Goal: Check status: Check status

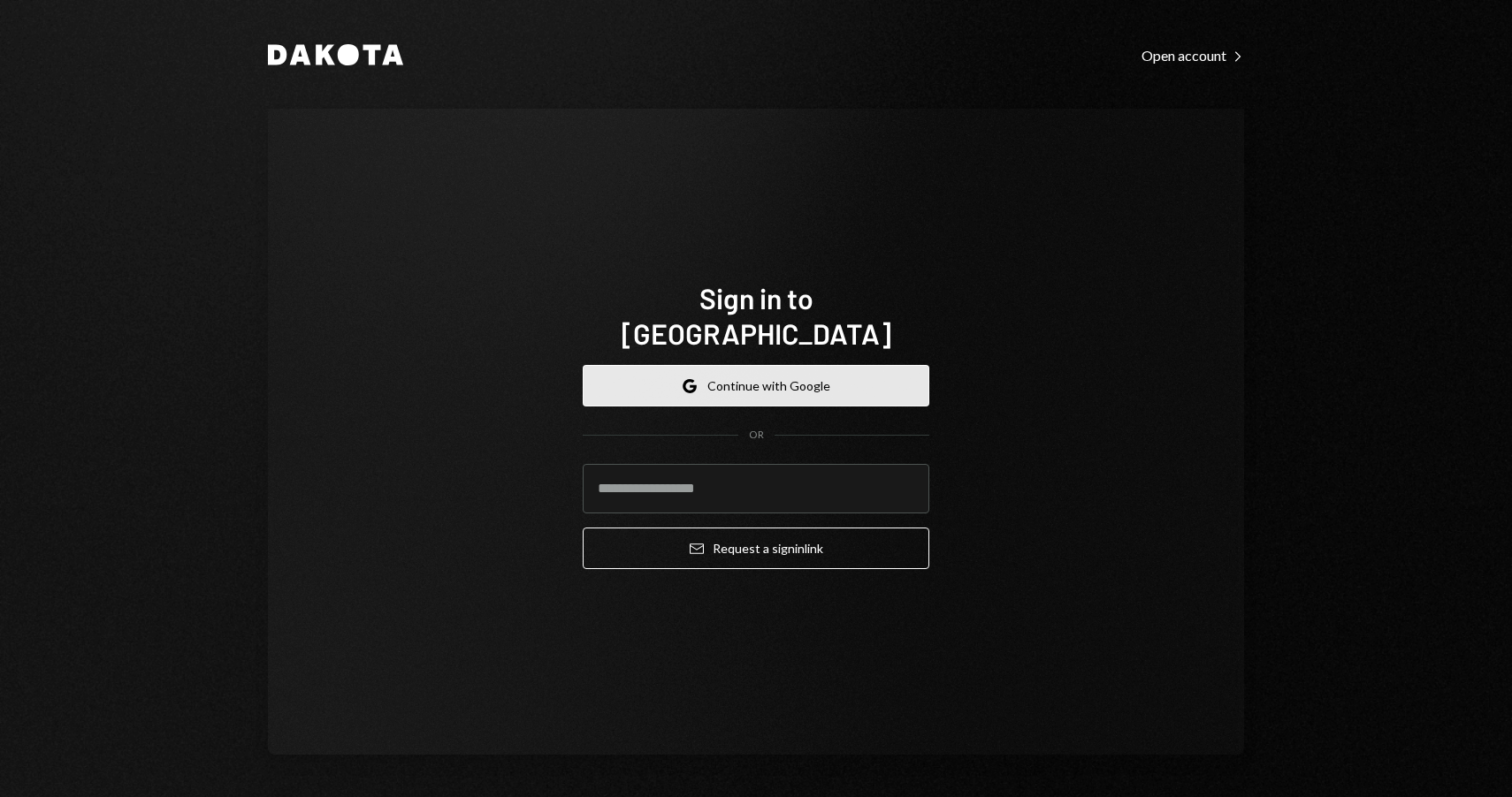
click at [783, 369] on button "Google Continue with Google" at bounding box center [756, 386] width 346 height 42
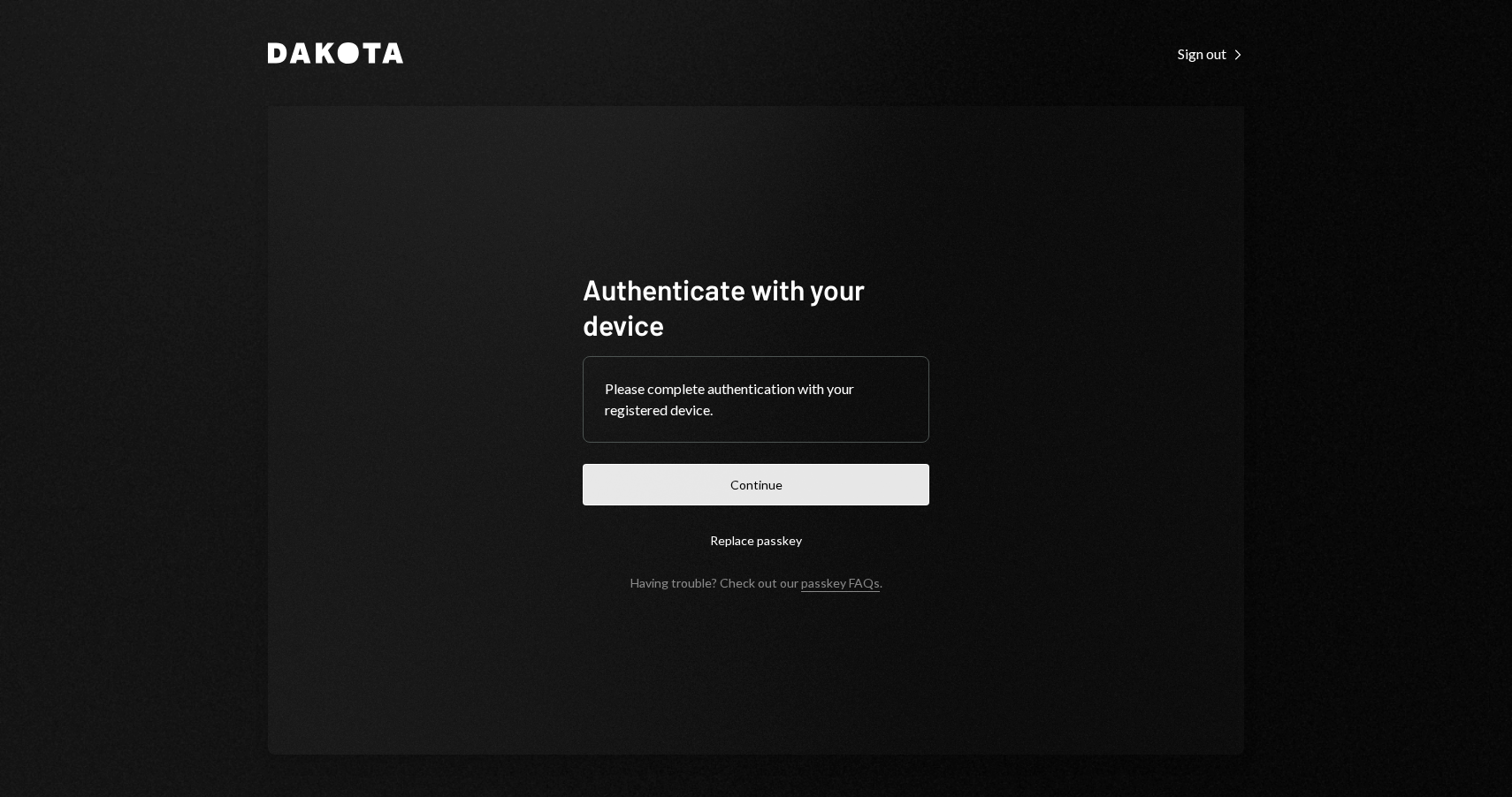
click at [811, 480] on button "Continue" at bounding box center [756, 485] width 346 height 42
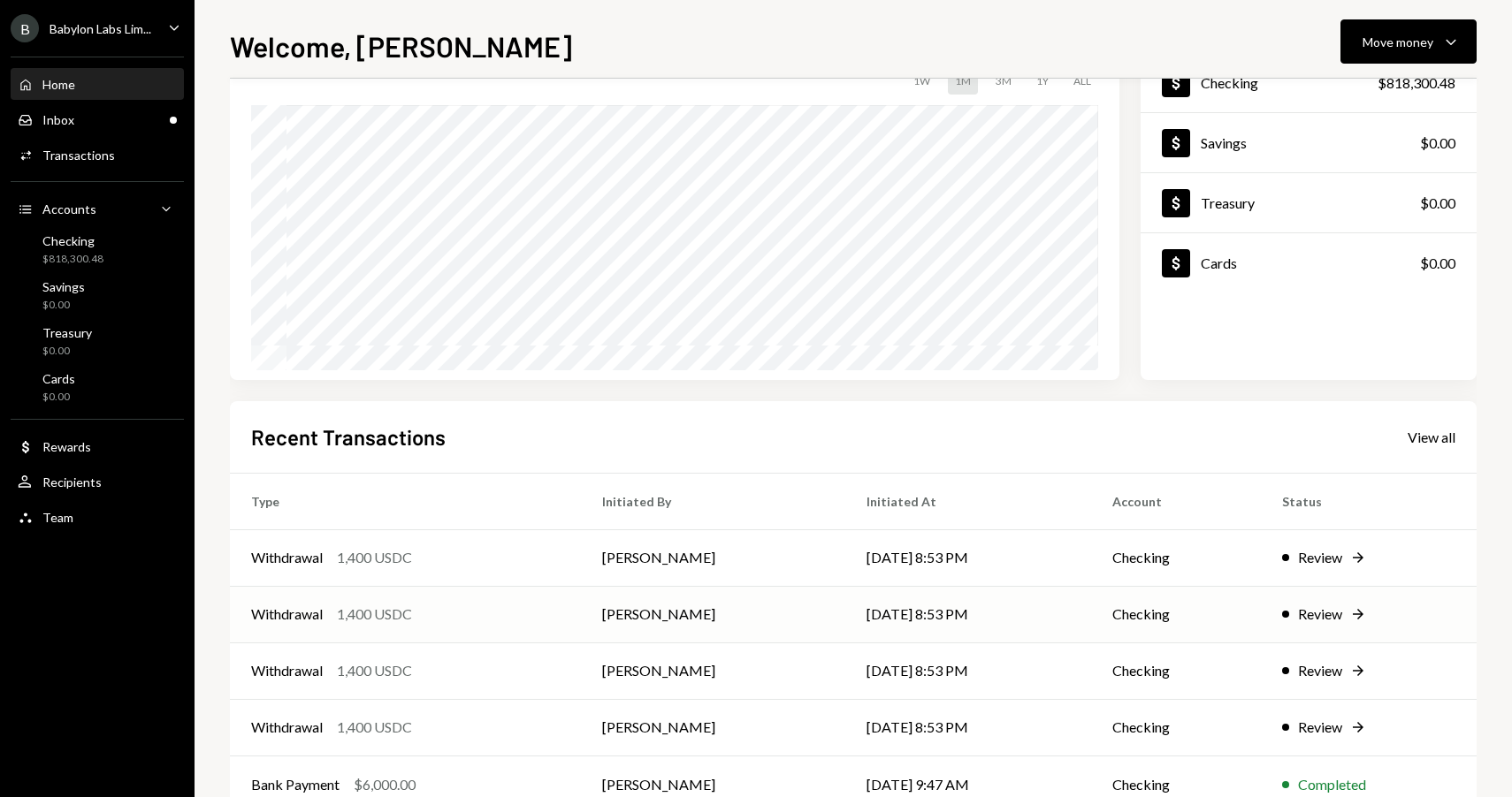
scroll to position [178, 0]
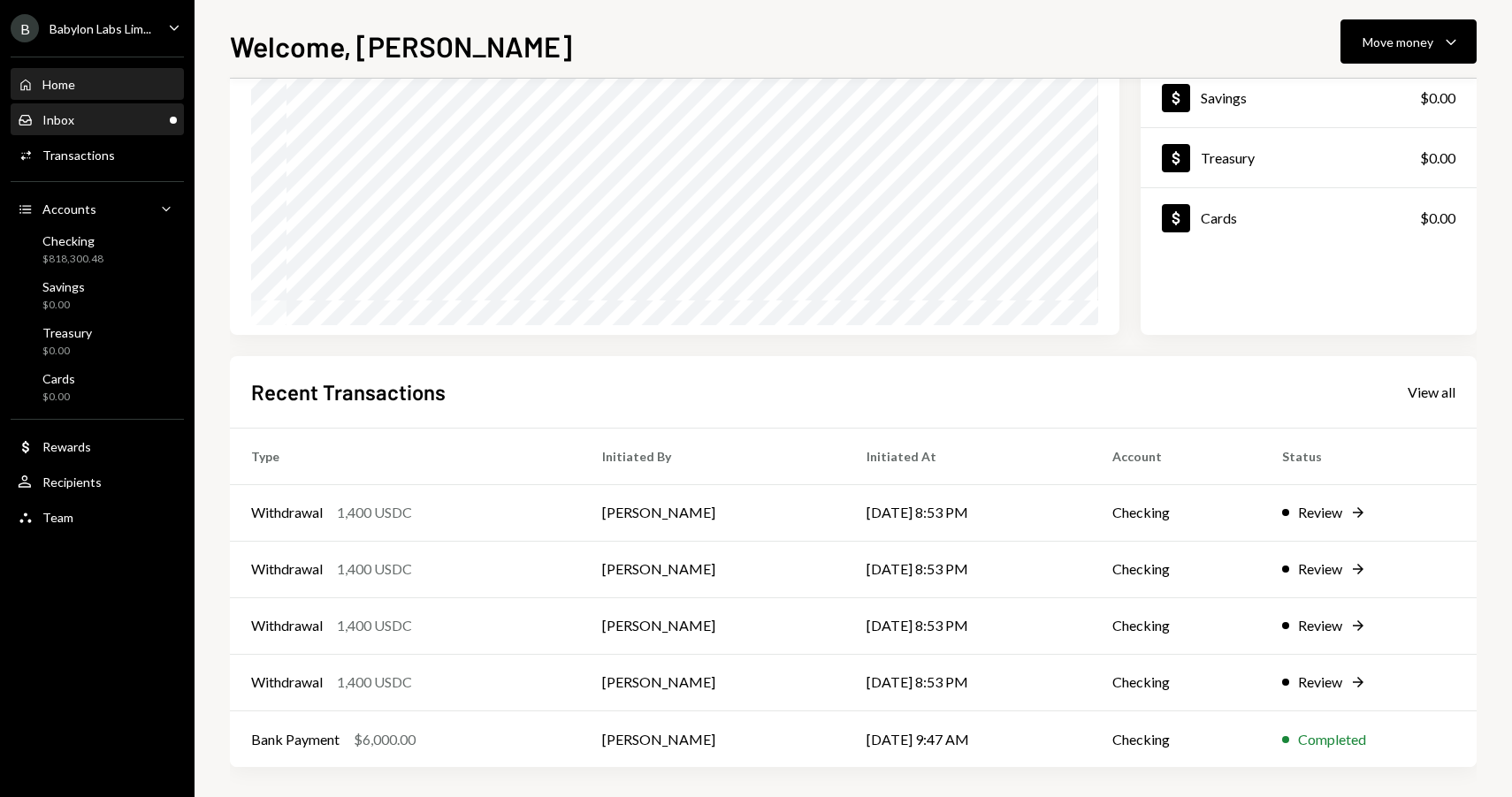
click at [110, 127] on div "Inbox Inbox" at bounding box center [97, 120] width 159 height 31
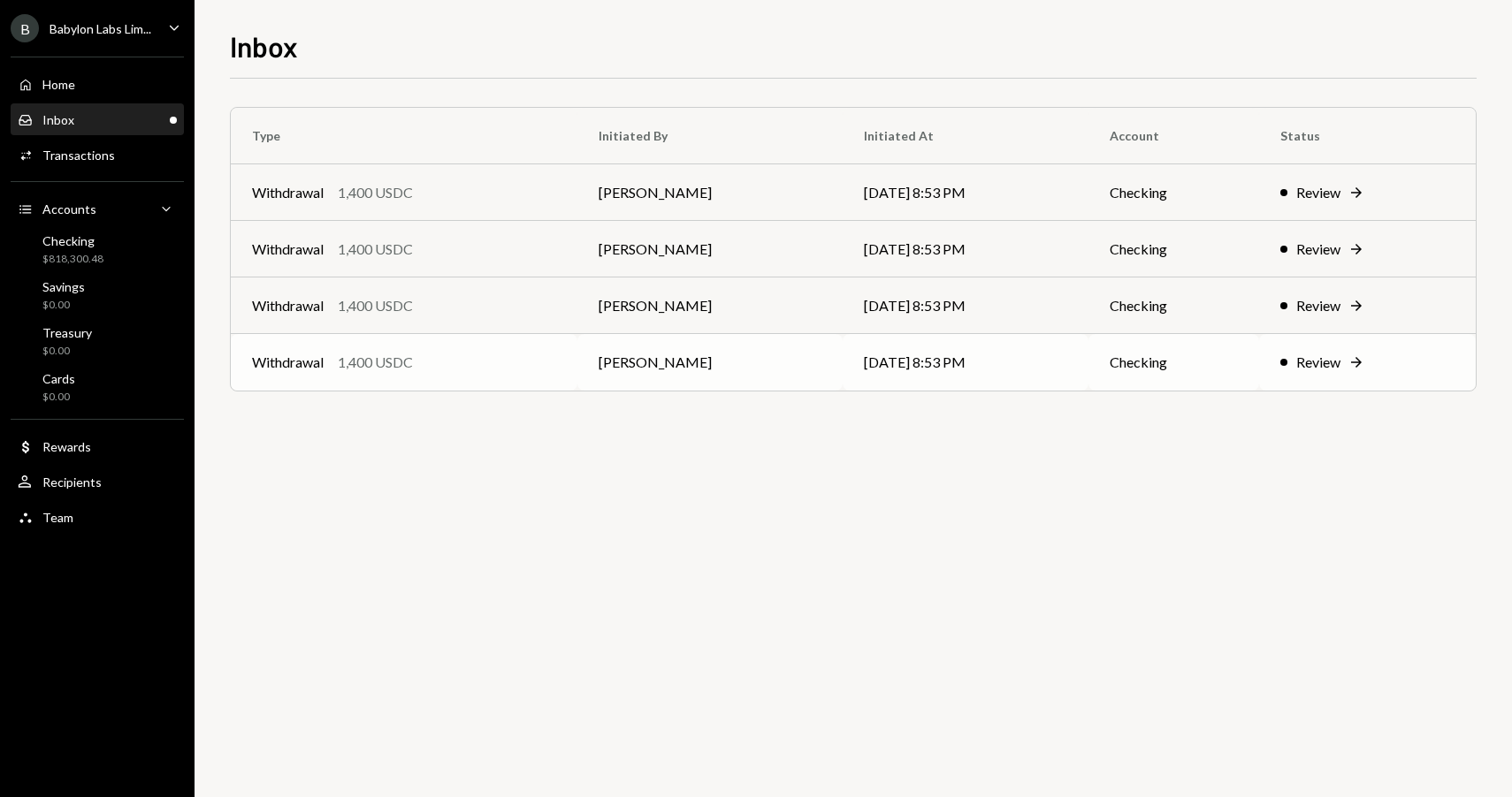
click at [1187, 373] on td "Checking" at bounding box center [1173, 361] width 171 height 56
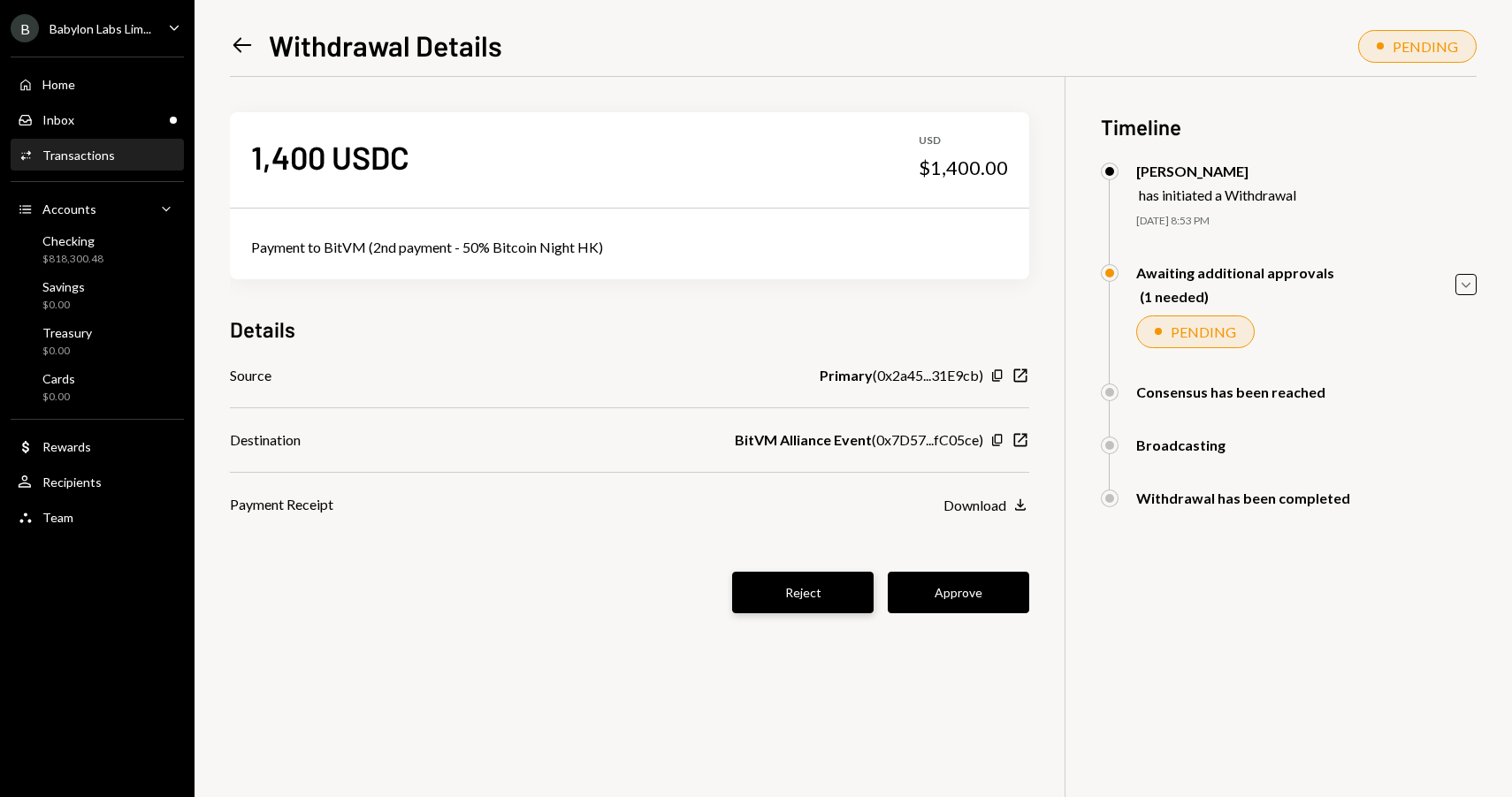
click at [778, 599] on button "Reject" at bounding box center [802, 593] width 141 height 42
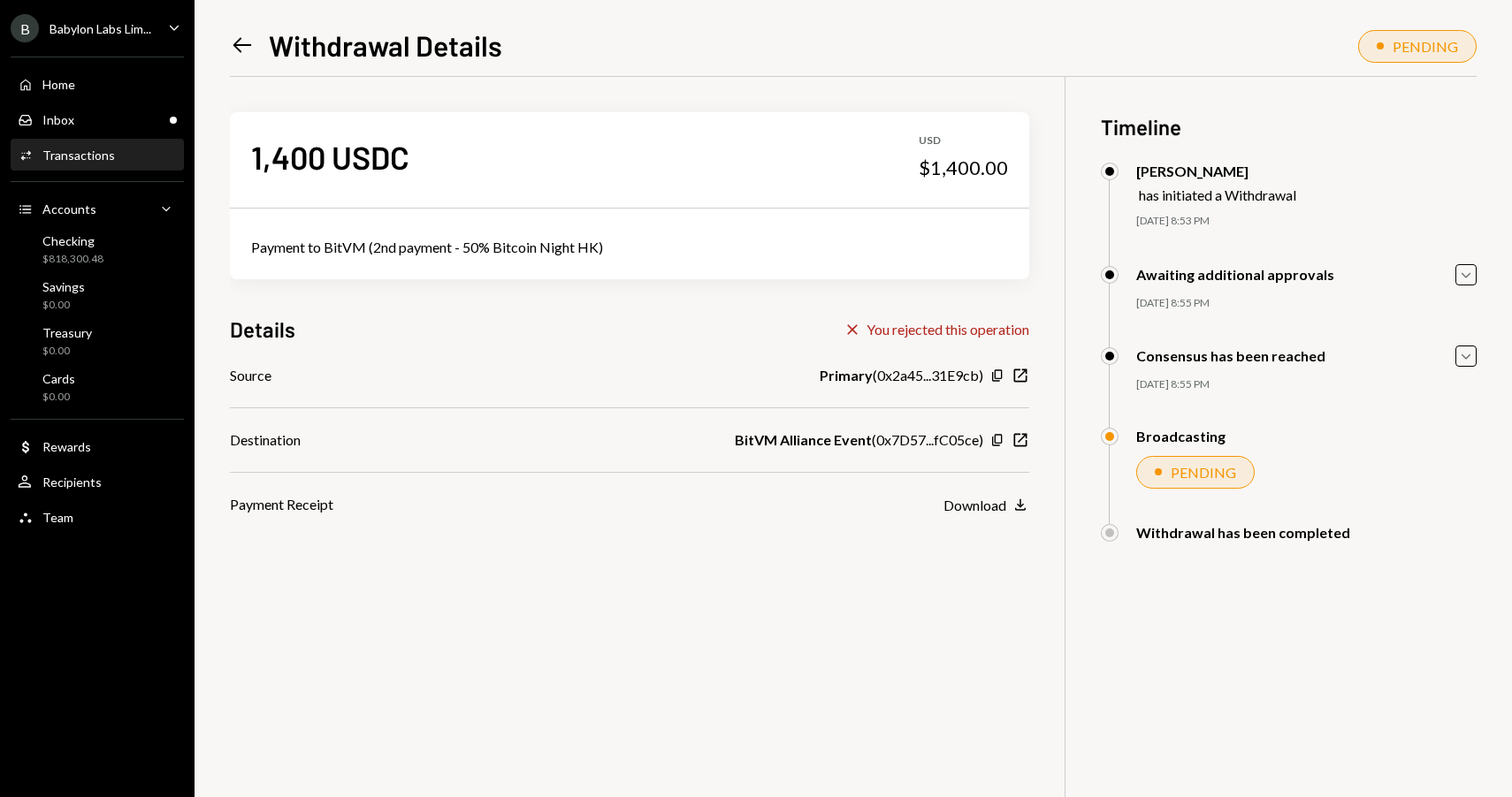
click at [240, 51] on icon at bounding box center [242, 46] width 18 height 15
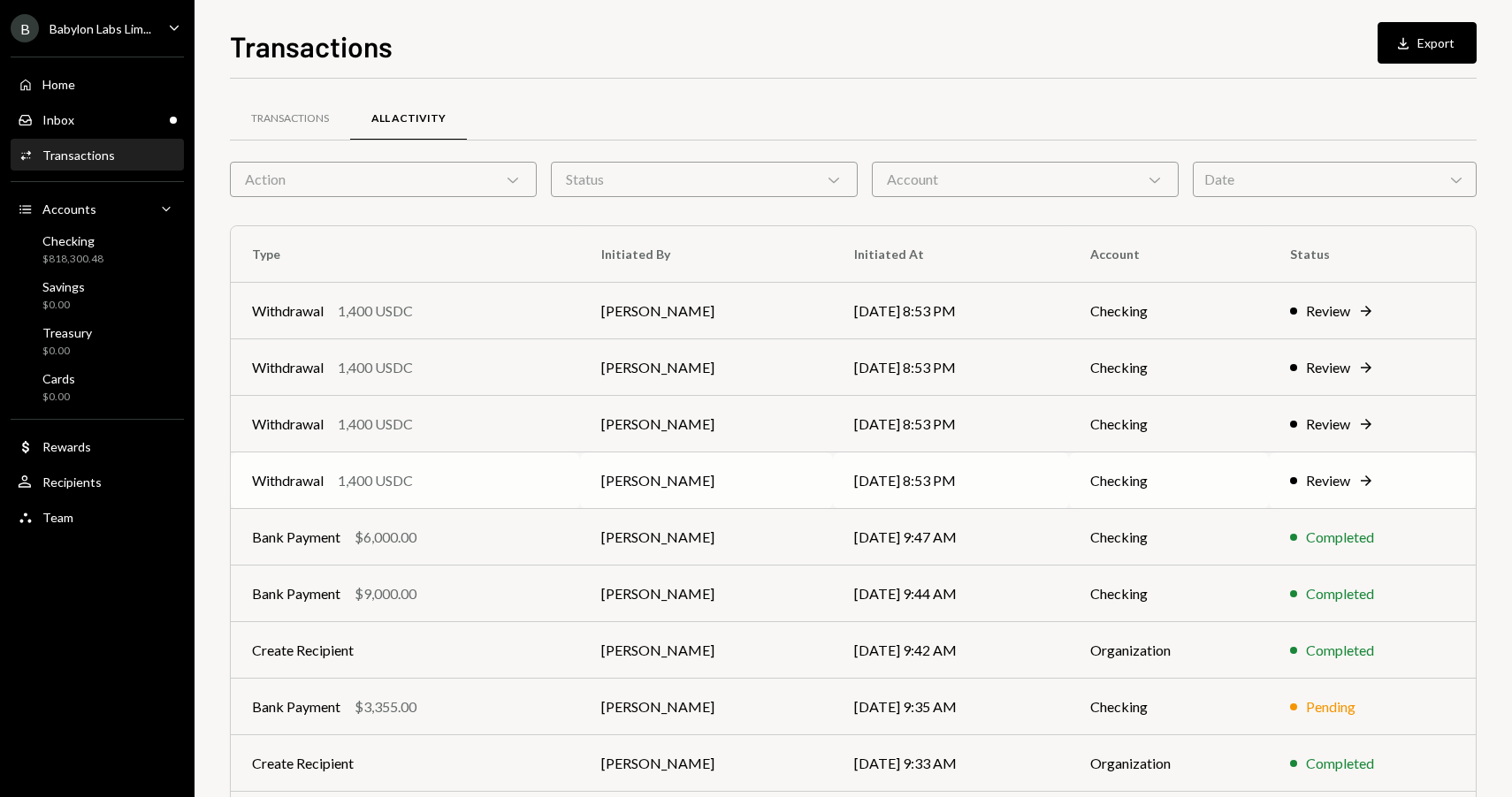
click at [506, 485] on div "Withdrawal 1,400 USDC" at bounding box center [405, 480] width 307 height 21
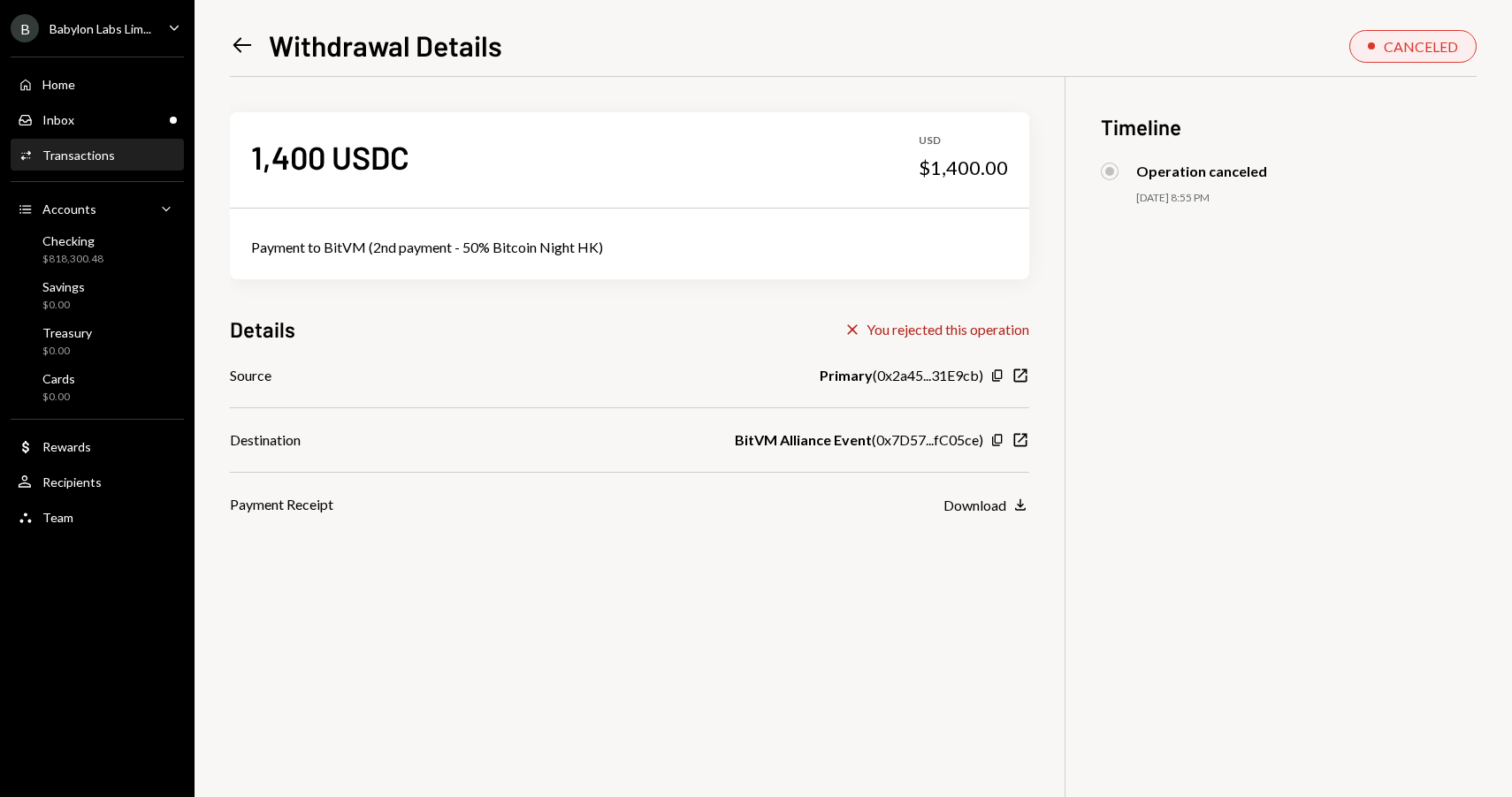
click at [236, 43] on icon "Left Arrow" at bounding box center [242, 45] width 25 height 25
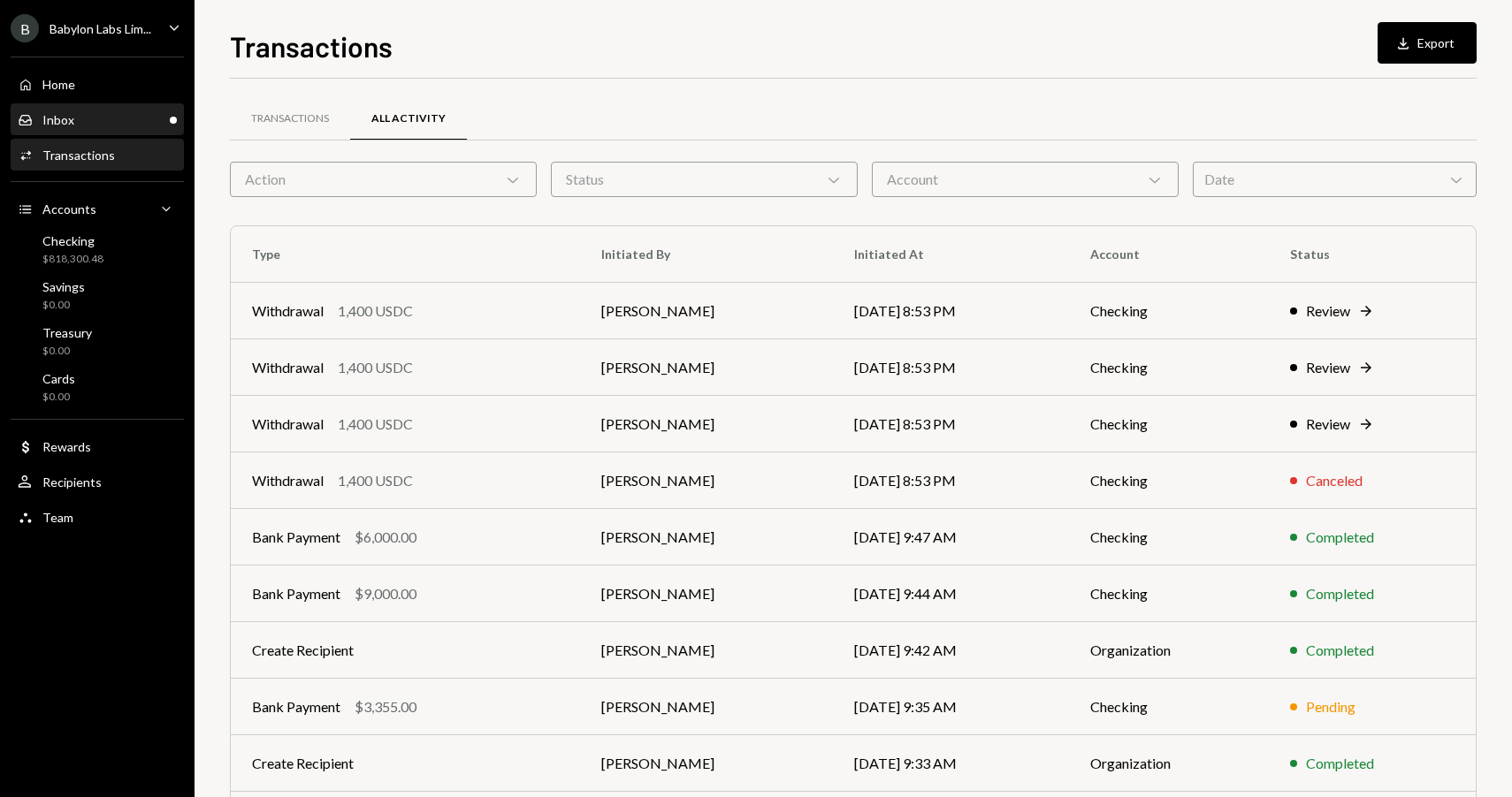
click at [120, 123] on div "Inbox Inbox" at bounding box center [97, 120] width 159 height 16
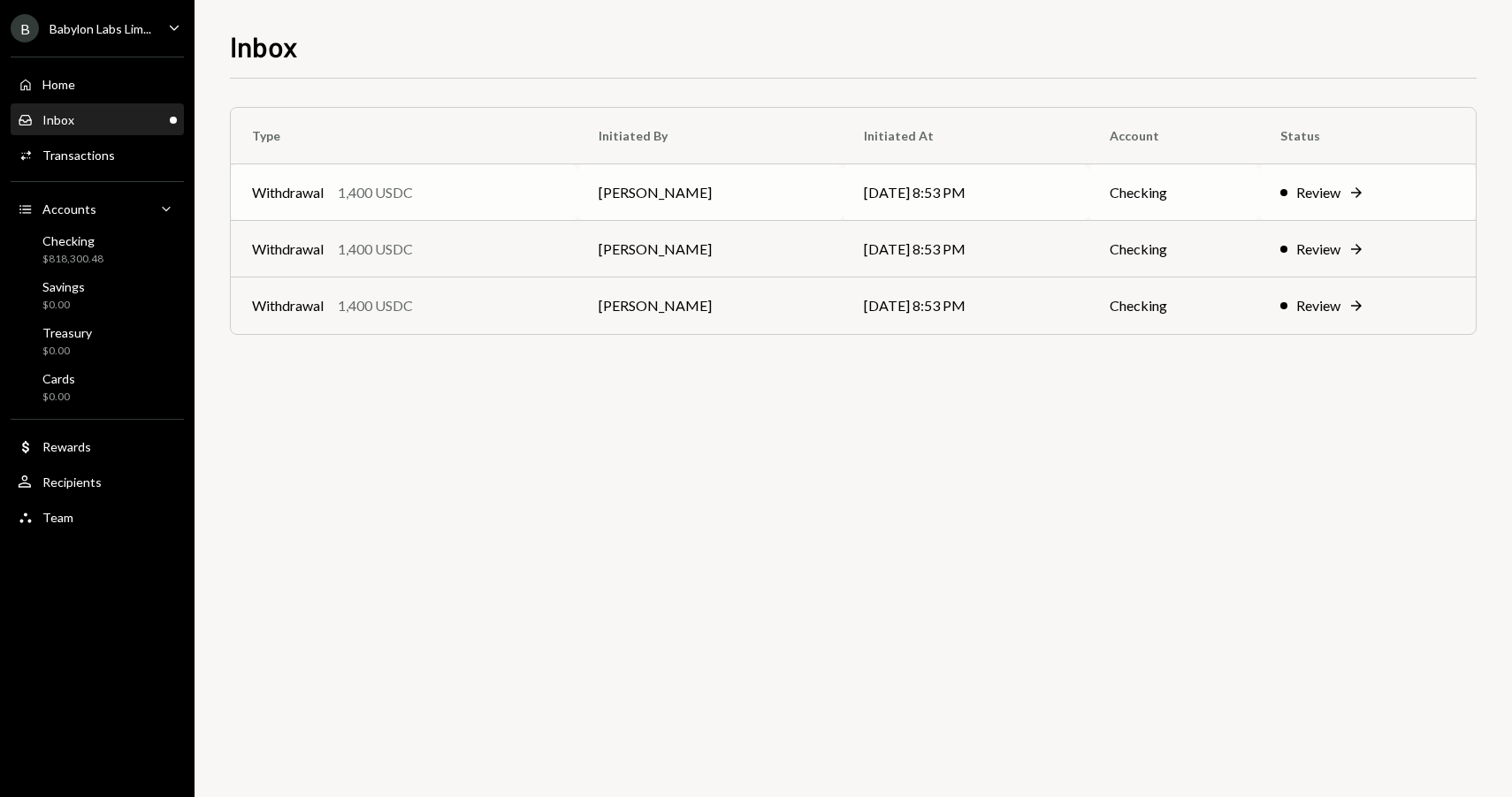
click at [502, 206] on td "Withdrawal 1,400 USDC" at bounding box center [404, 192] width 346 height 56
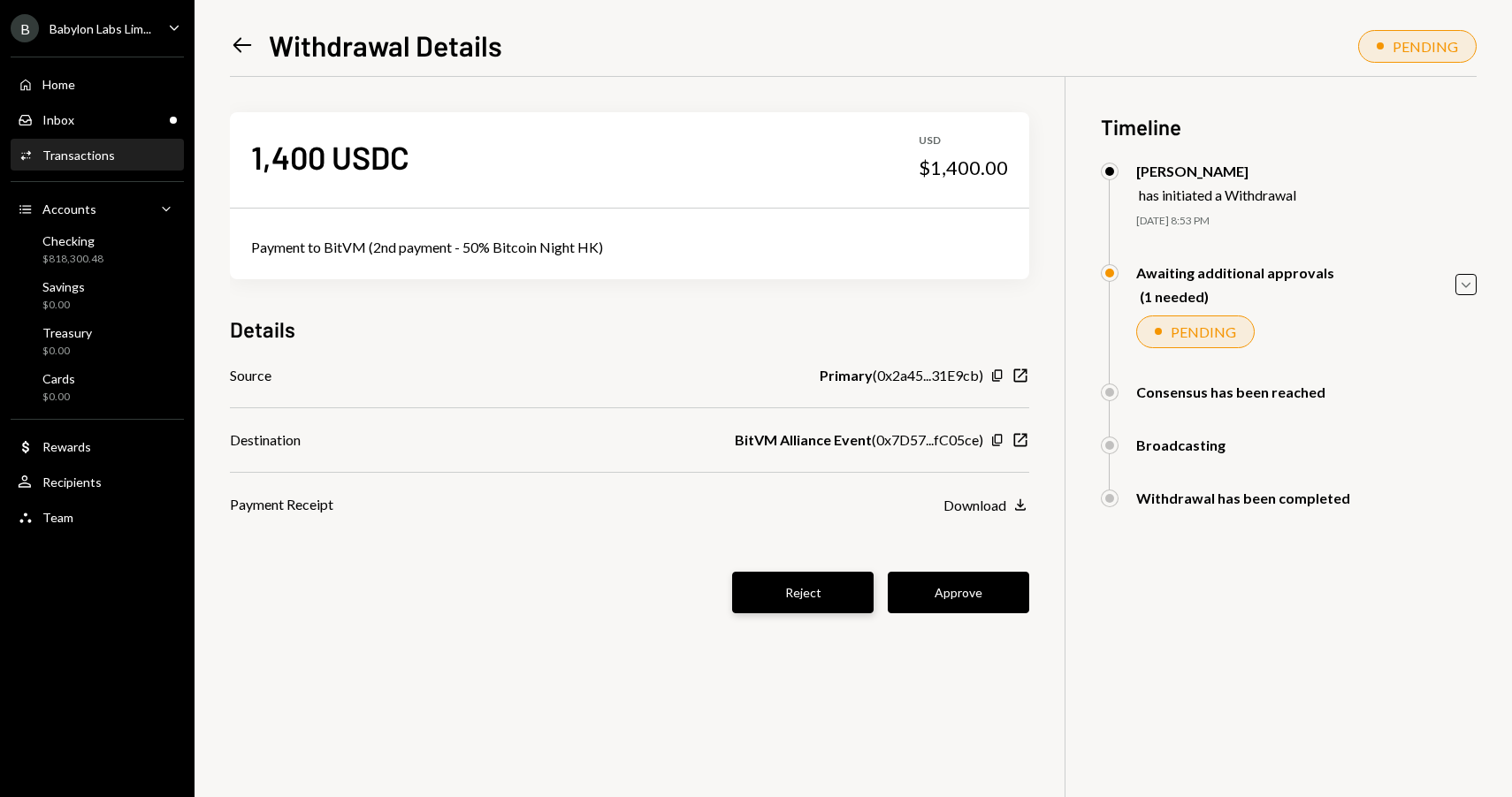
click at [764, 603] on button "Reject" at bounding box center [802, 593] width 141 height 42
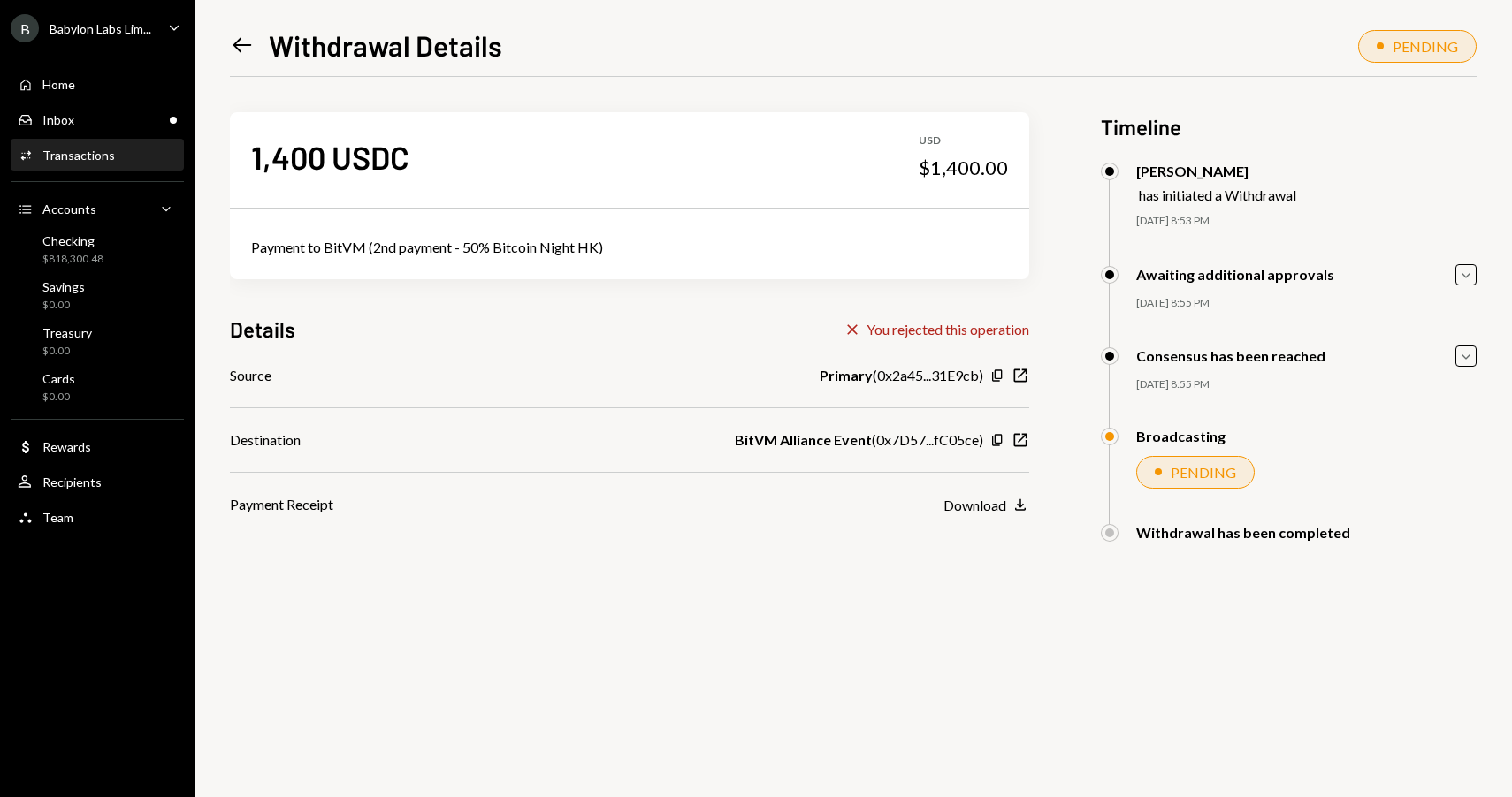
click at [233, 40] on icon "Left Arrow" at bounding box center [242, 45] width 25 height 25
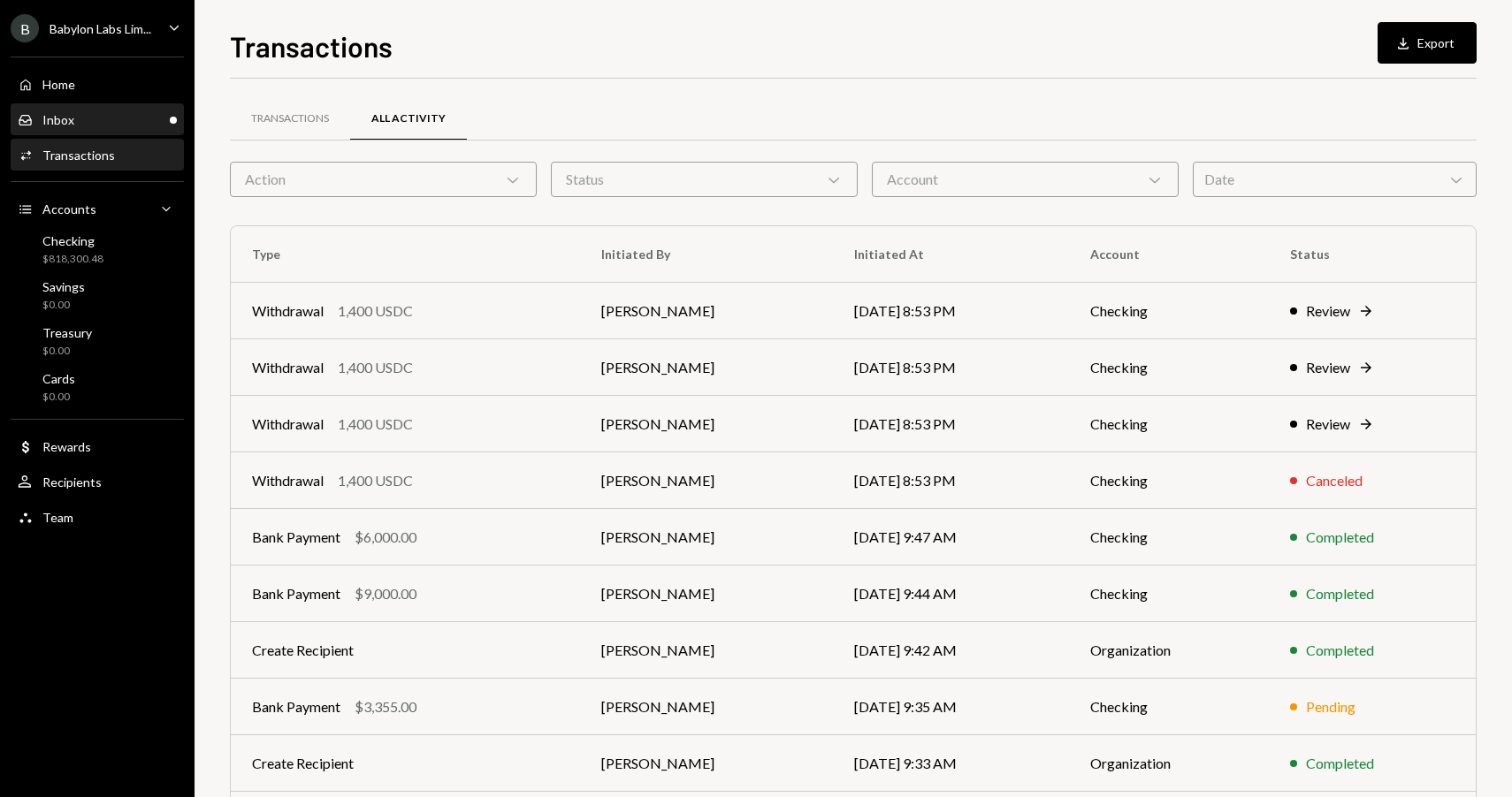
click at [114, 114] on div "Inbox Inbox" at bounding box center [97, 120] width 159 height 16
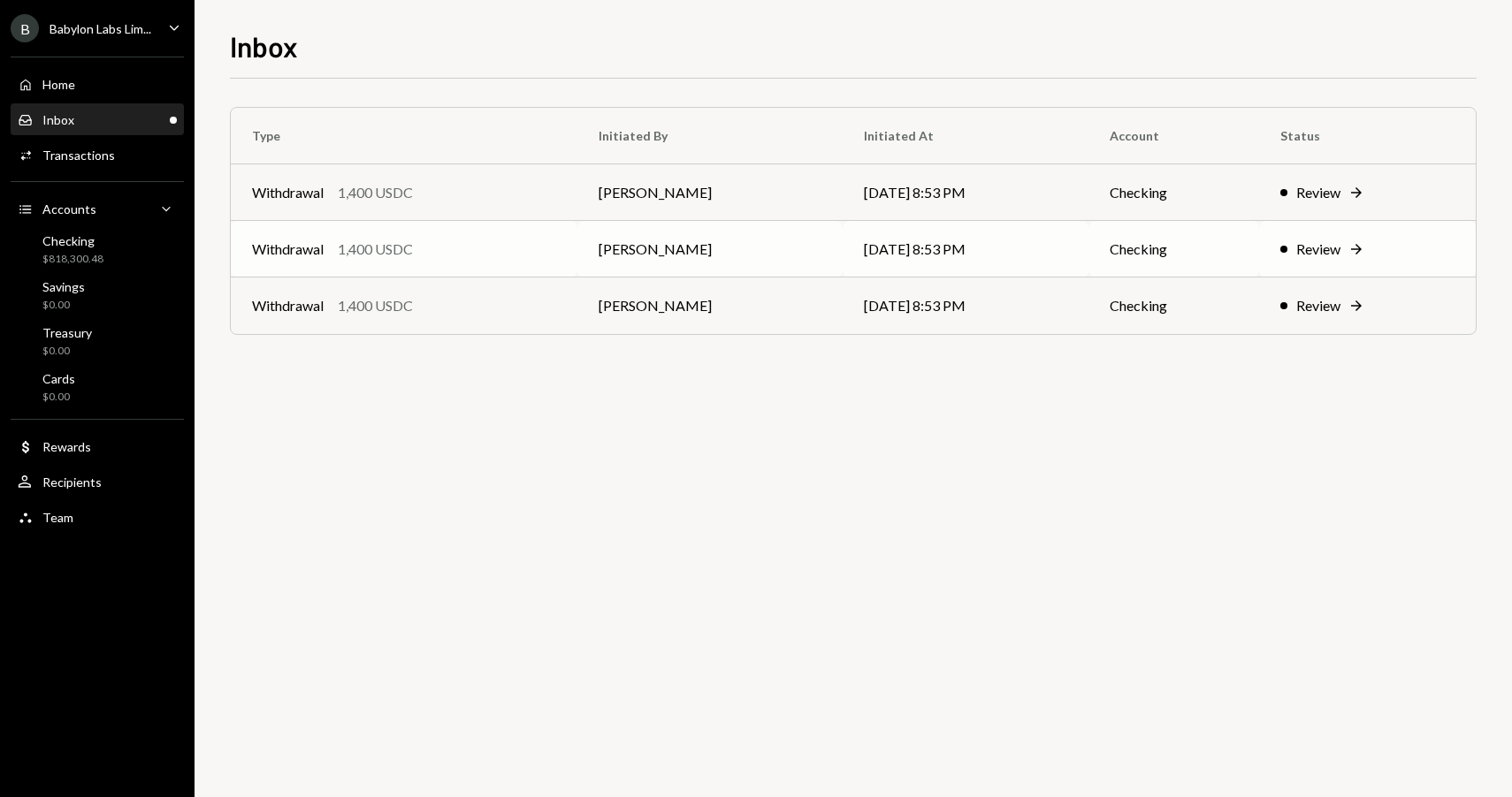
click at [504, 257] on div "Withdrawal 1,400 USDC" at bounding box center [404, 249] width 304 height 21
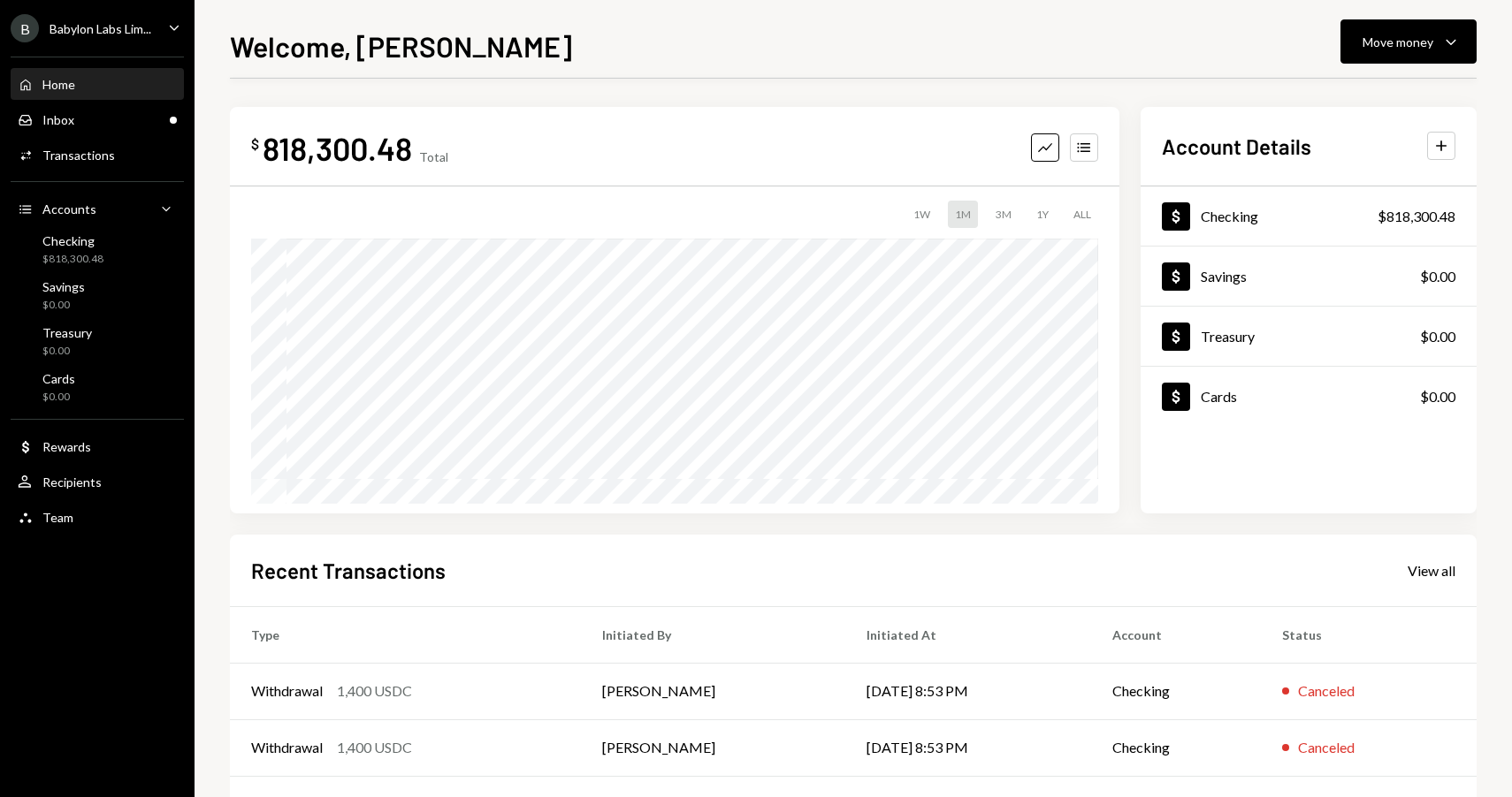
scroll to position [184, 0]
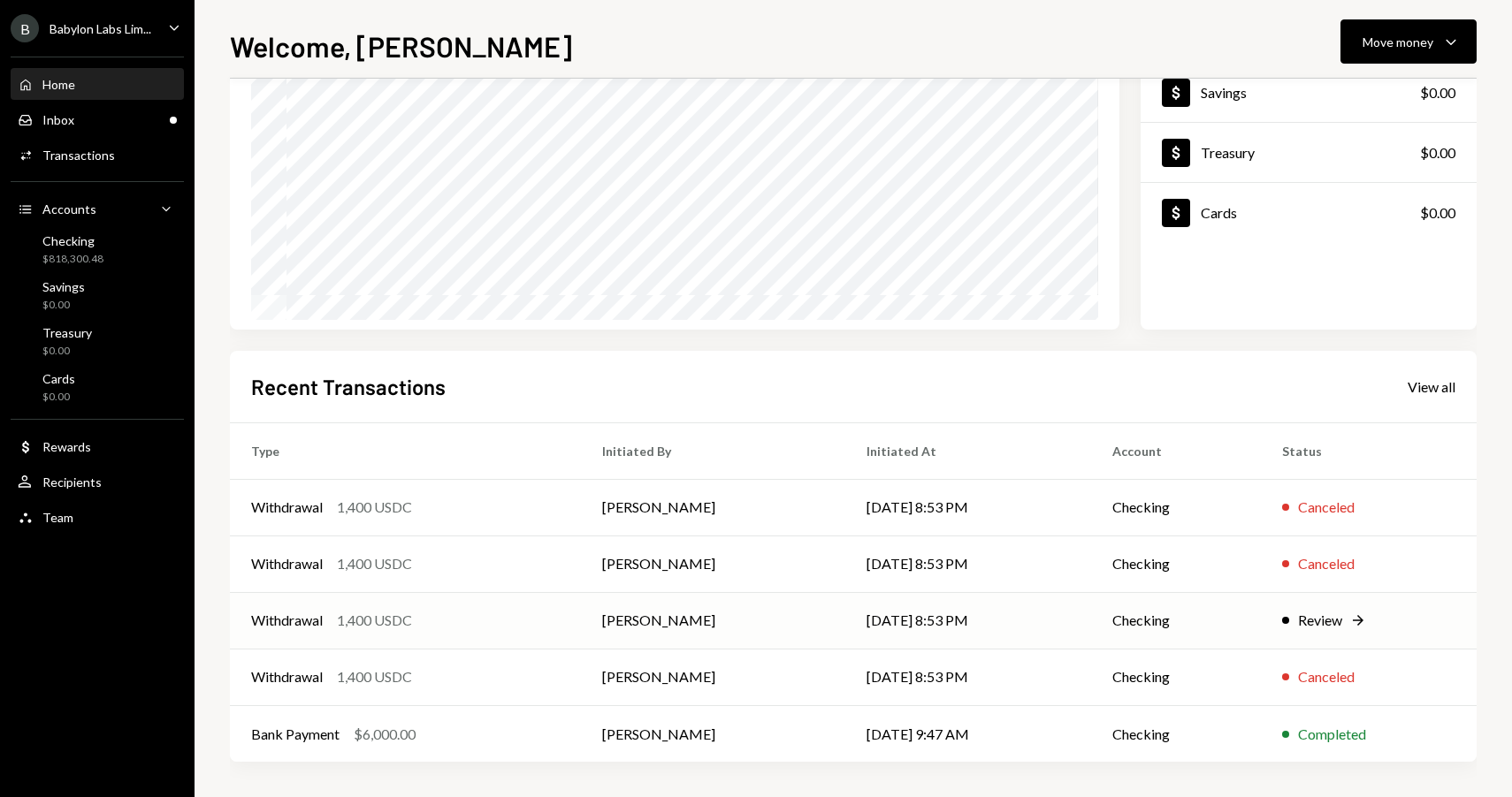
click at [771, 609] on td "[PERSON_NAME]" at bounding box center [713, 620] width 264 height 56
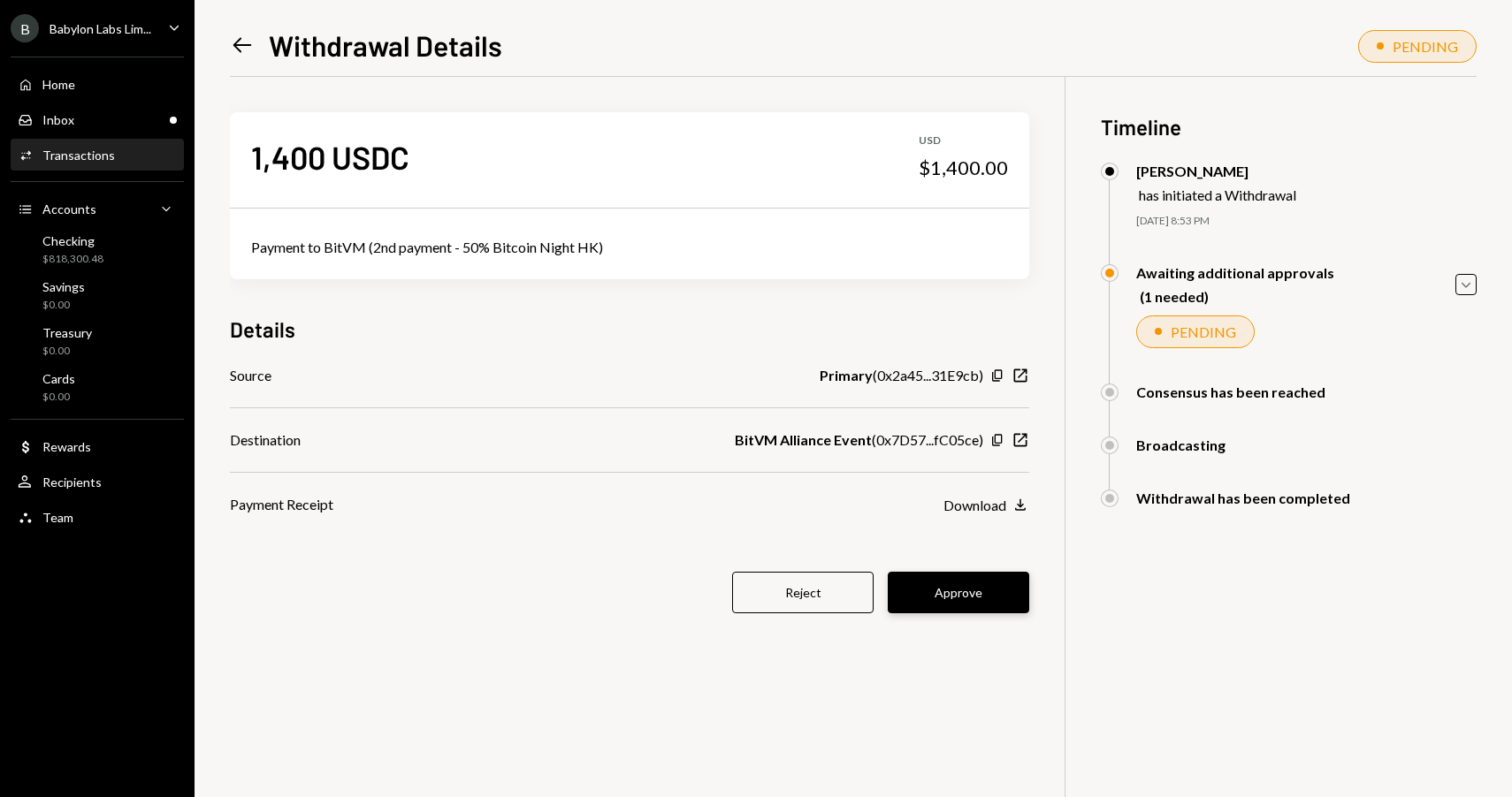
click at [939, 589] on button "Approve" at bounding box center [959, 593] width 141 height 42
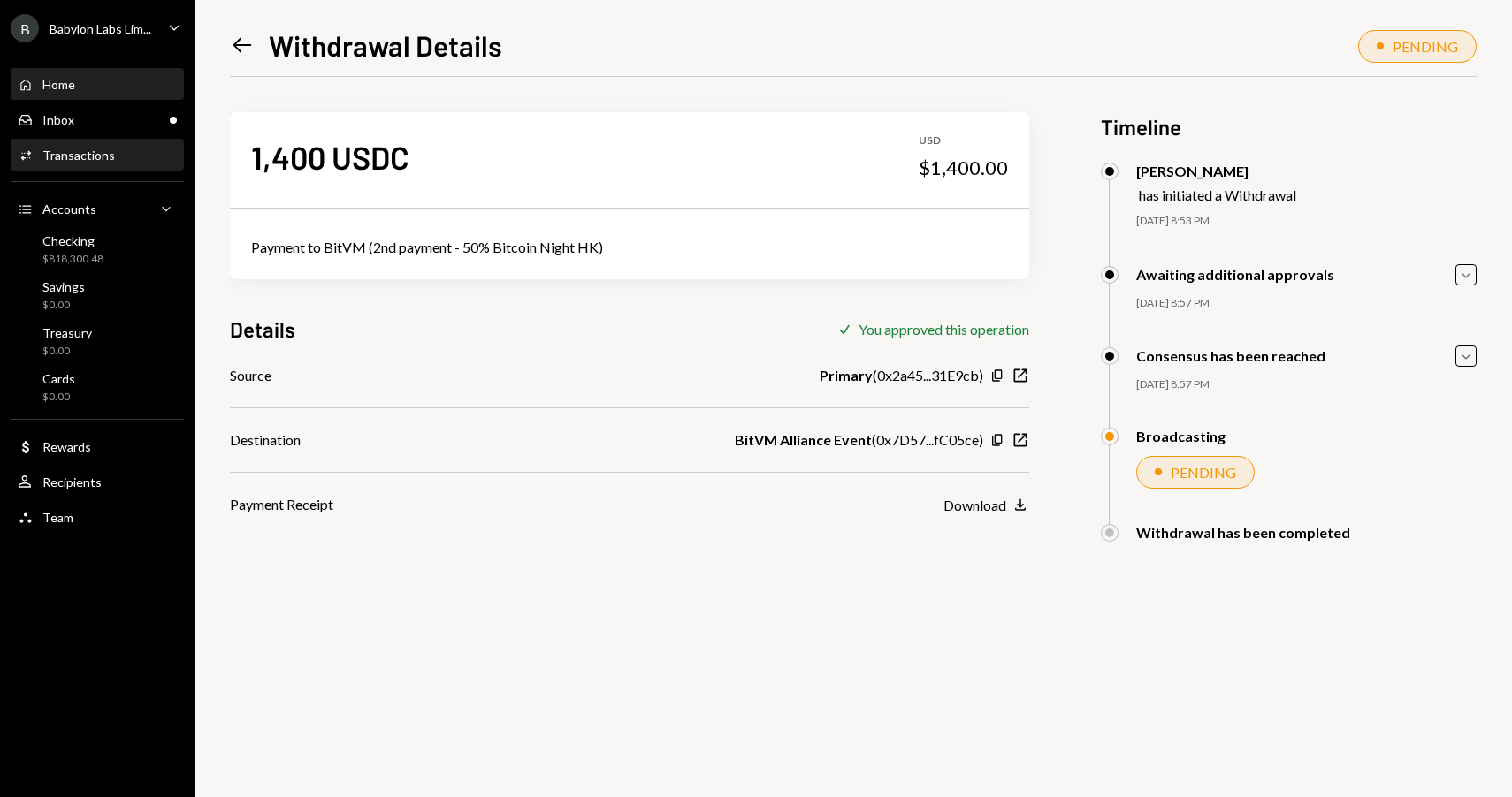
click at [99, 88] on div "Home Home" at bounding box center [97, 85] width 159 height 16
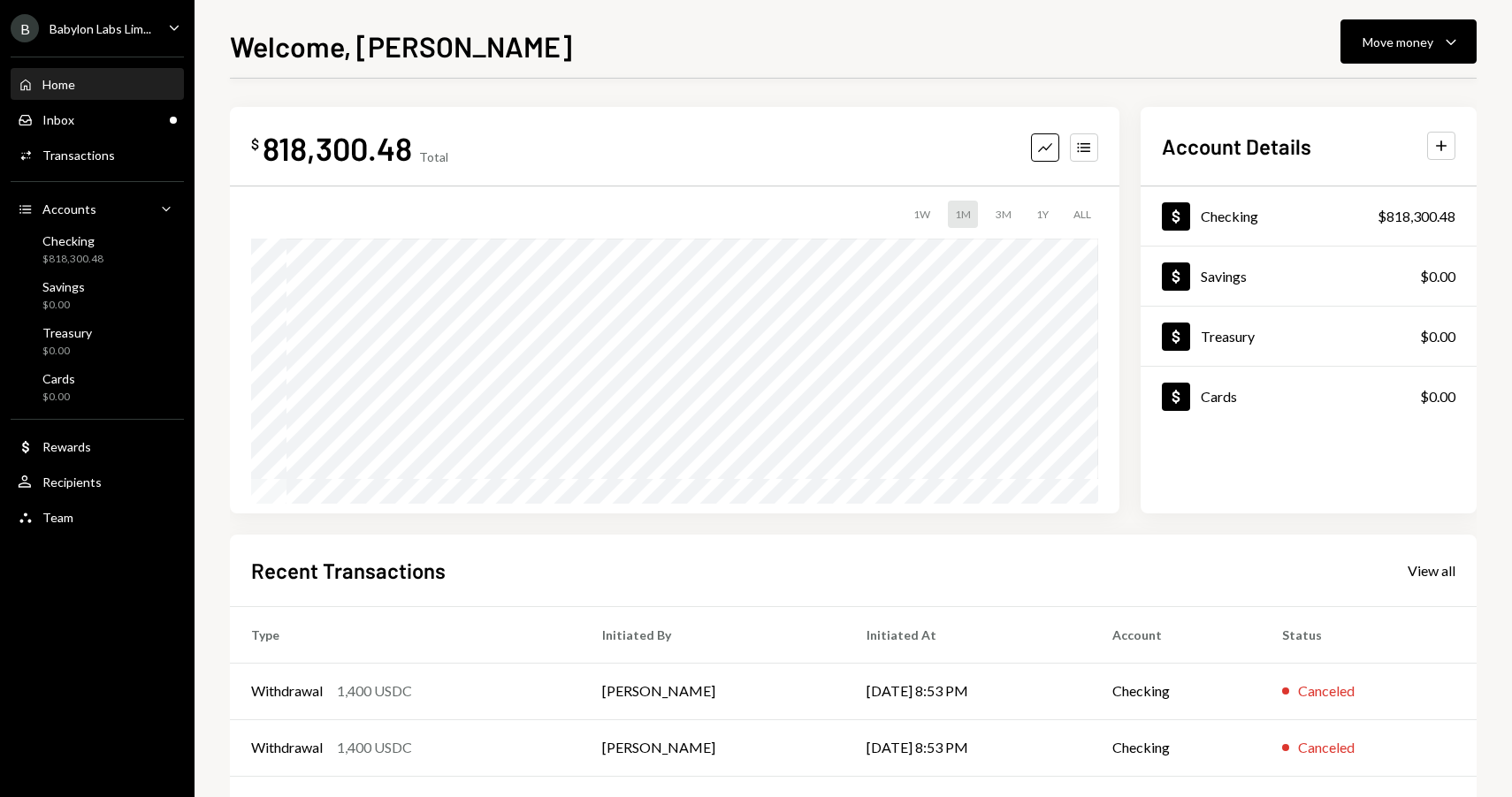
scroll to position [184, 0]
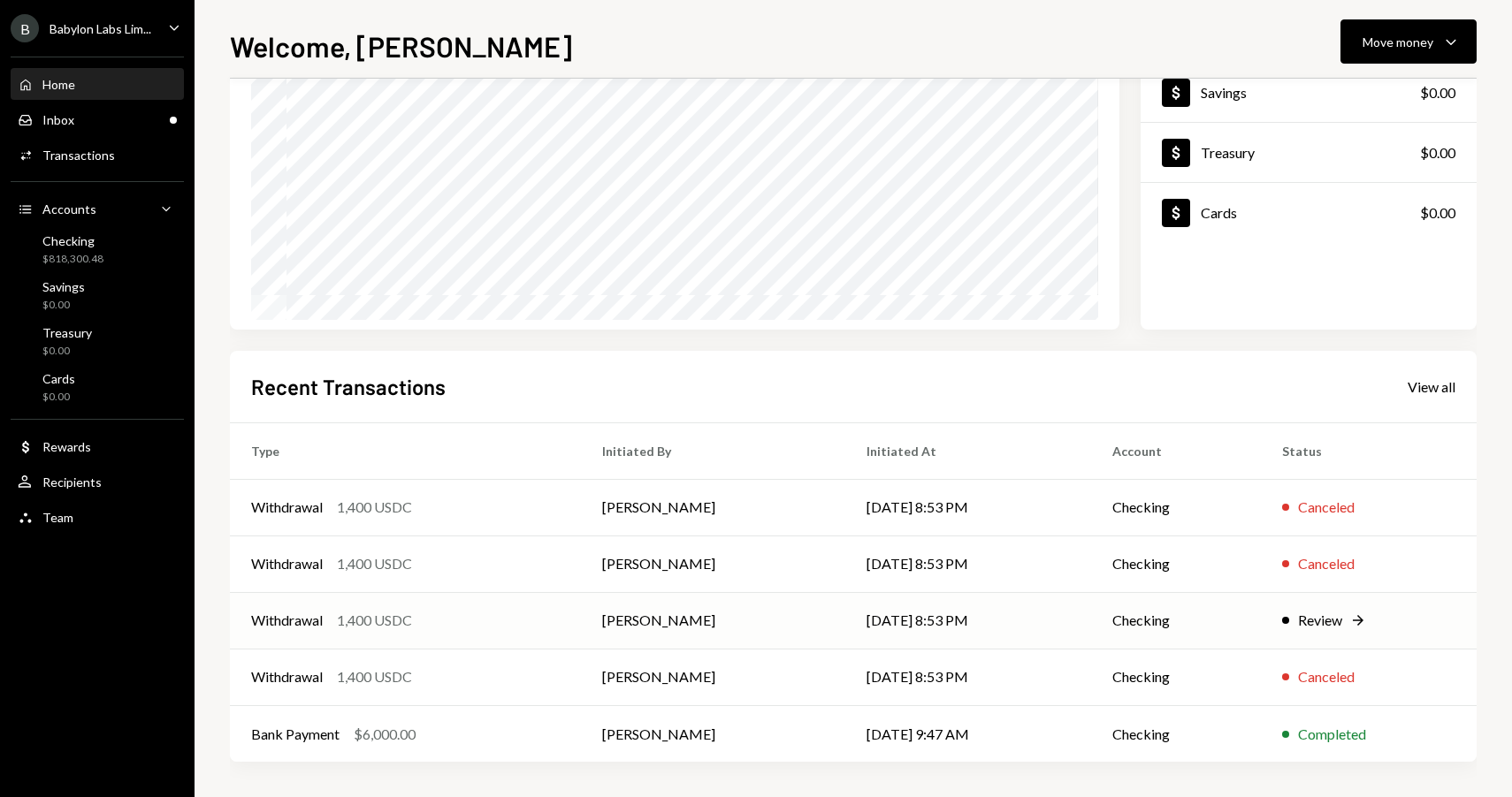
click at [473, 629] on div "Withdrawal 1,400 USDC" at bounding box center [404, 621] width 308 height 21
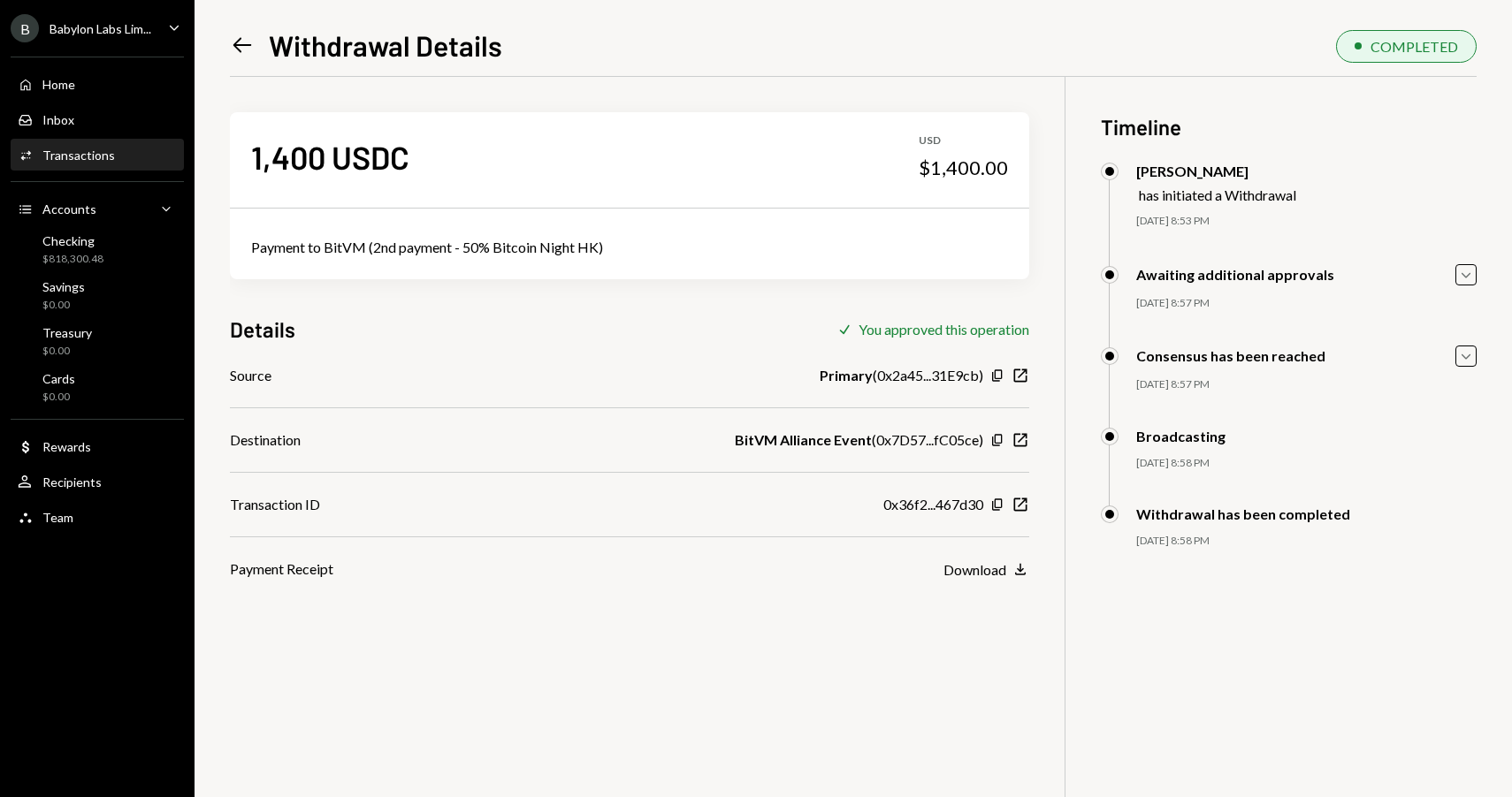
click at [241, 36] on icon "Left Arrow" at bounding box center [242, 45] width 25 height 25
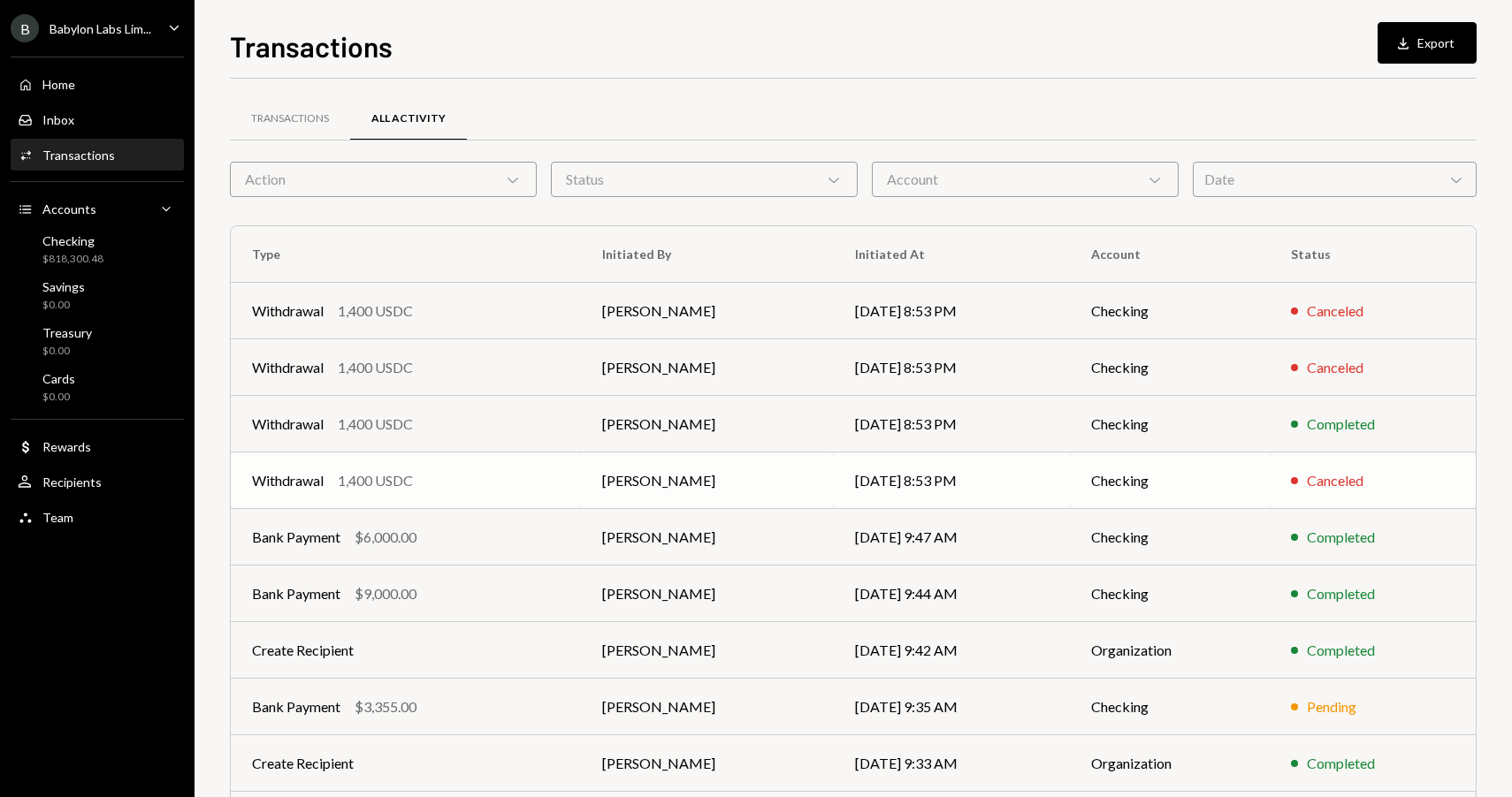
click at [475, 469] on td "Withdrawal 1,400 USDC" at bounding box center [405, 480] width 350 height 56
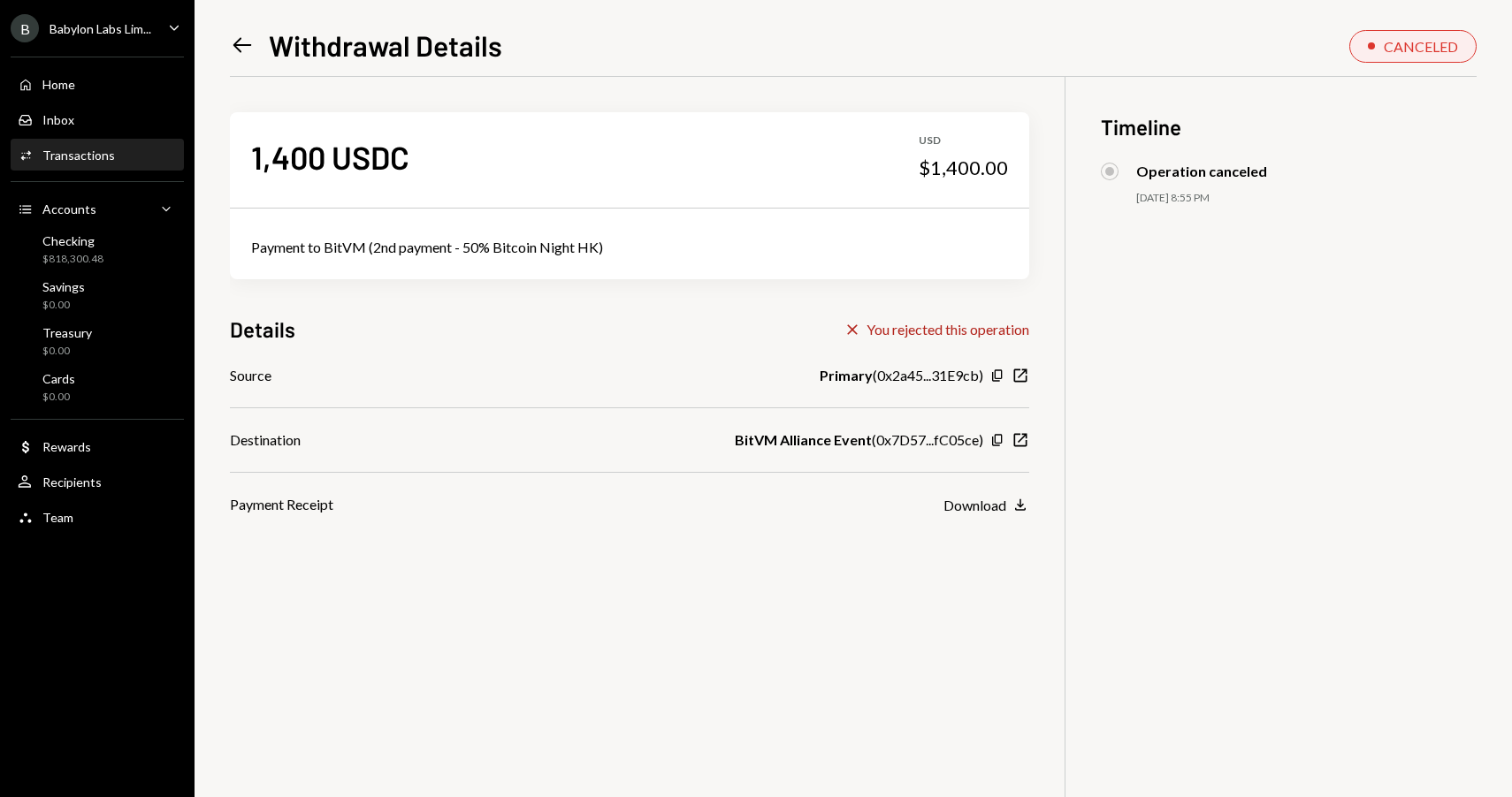
click at [236, 49] on icon "Left Arrow" at bounding box center [242, 45] width 25 height 25
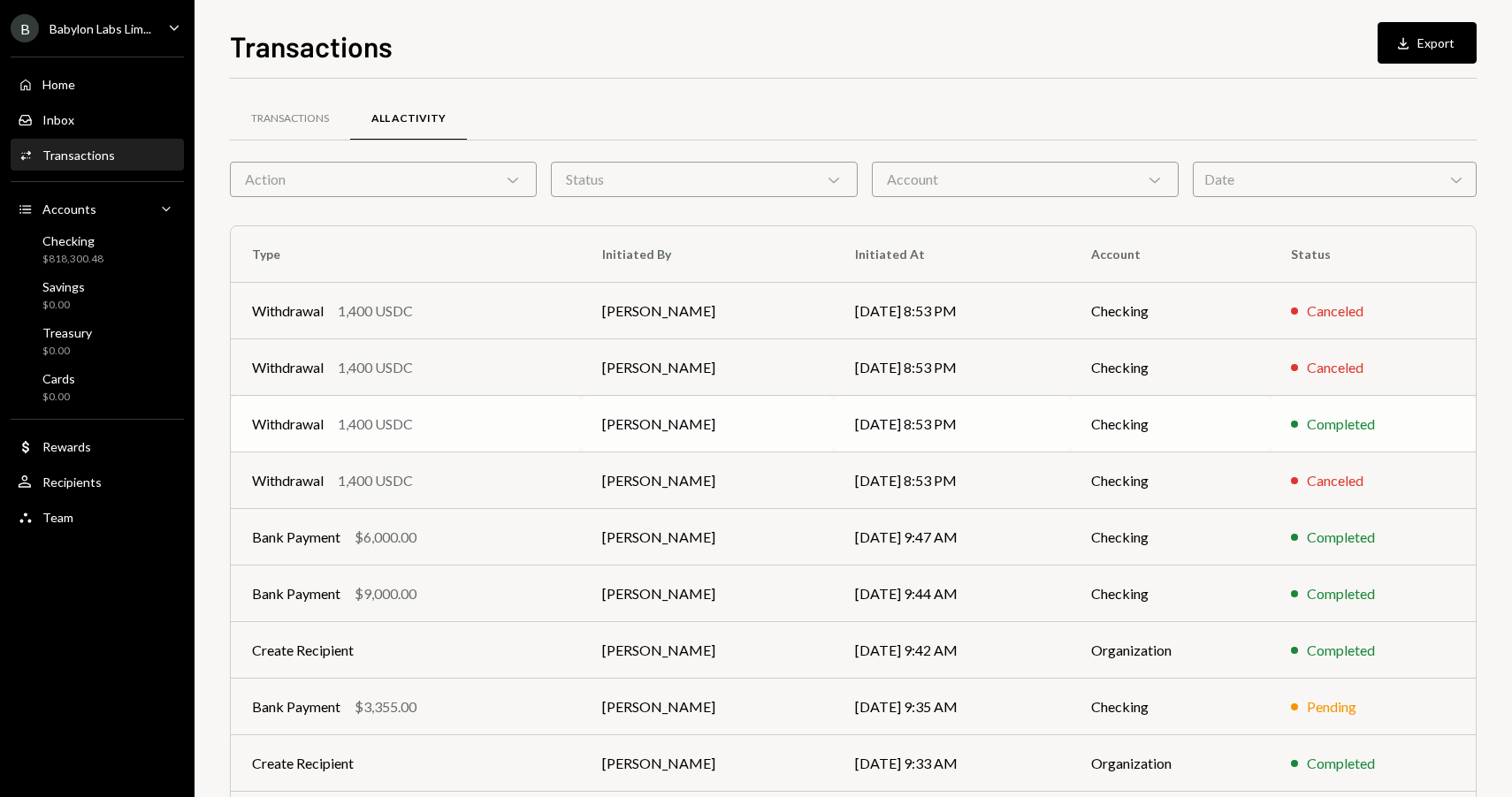
click at [502, 417] on div "Withdrawal 1,400 USDC" at bounding box center [405, 424] width 308 height 21
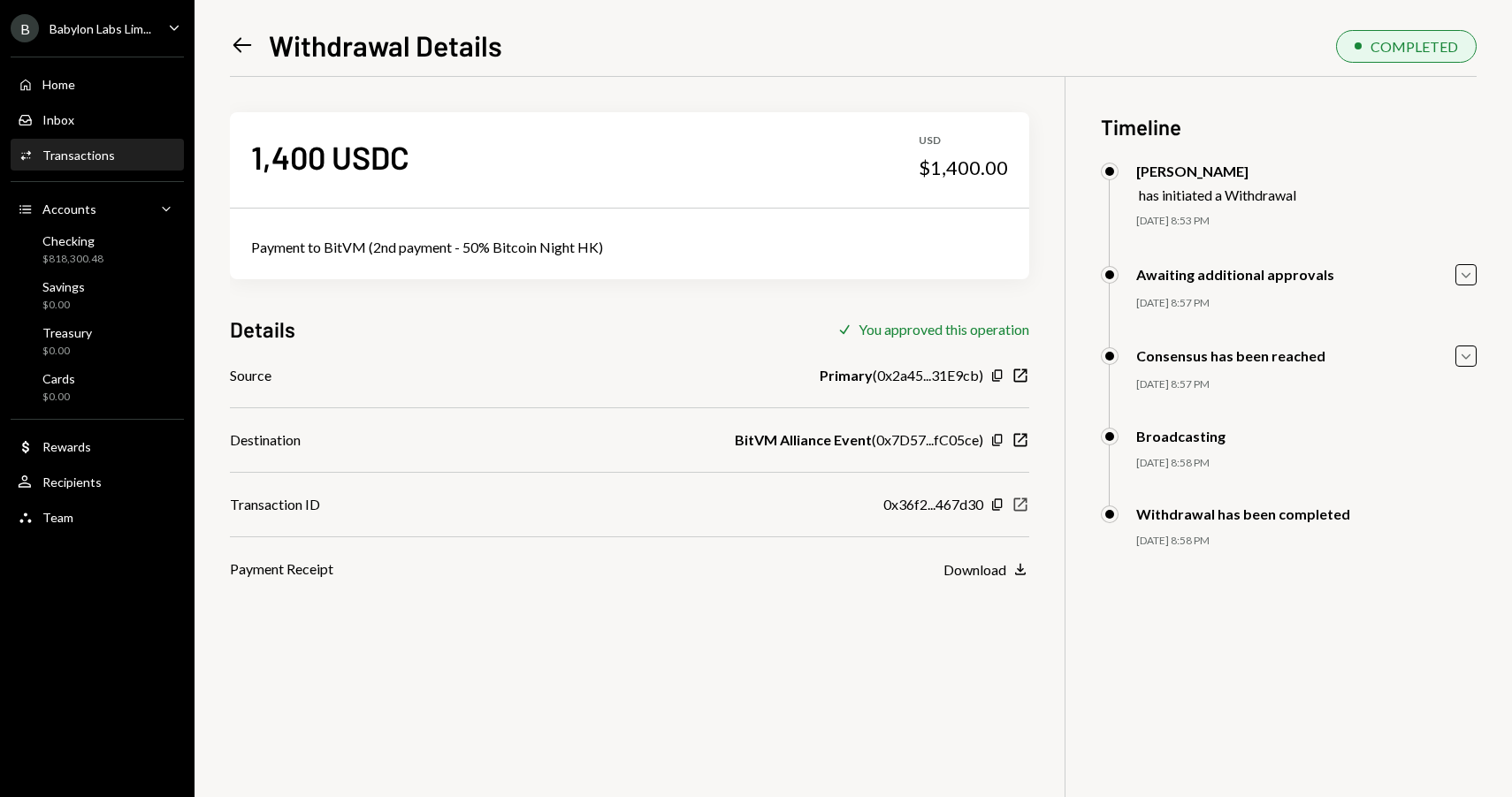
click at [1026, 506] on icon "New Window" at bounding box center [1020, 504] width 18 height 18
